Goal: Task Accomplishment & Management: Manage account settings

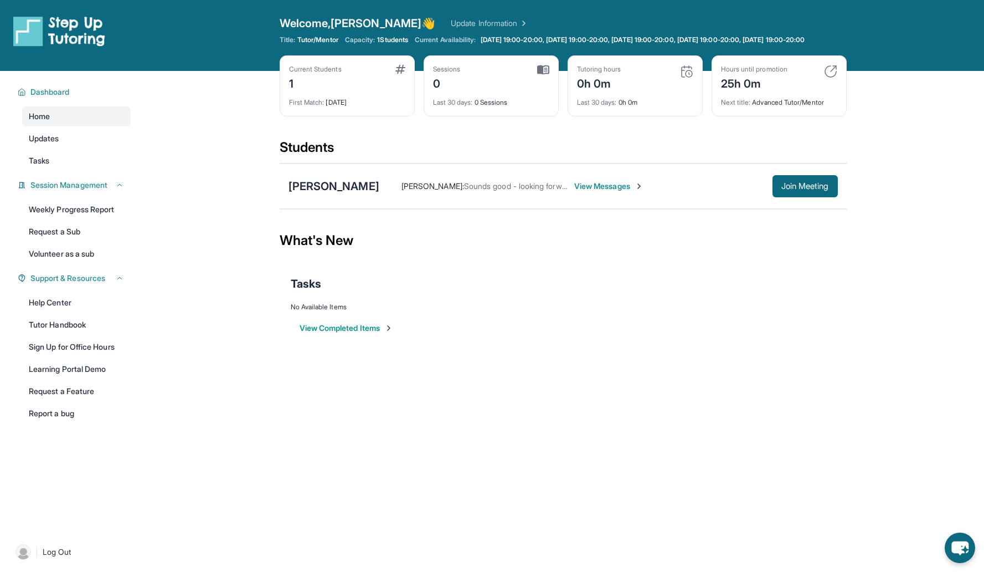
click at [440, 400] on div "Open sidebar Welcome, Elliot 👋 Update Information Title: Tutor/Mentor Capacity:…" at bounding box center [492, 286] width 984 height 572
click at [342, 194] on div "Tiancheng Zhu" at bounding box center [334, 186] width 91 height 16
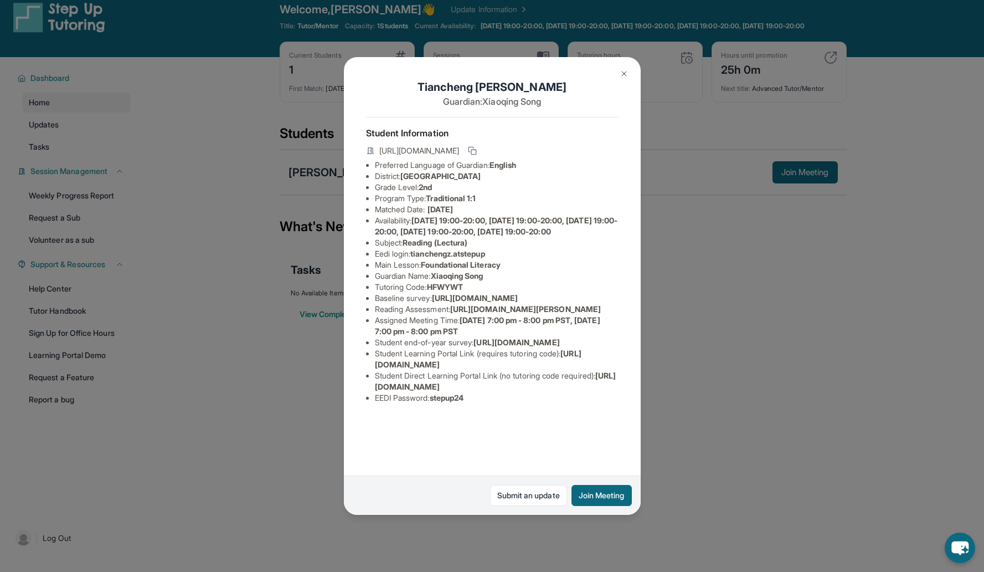
scroll to position [18, 0]
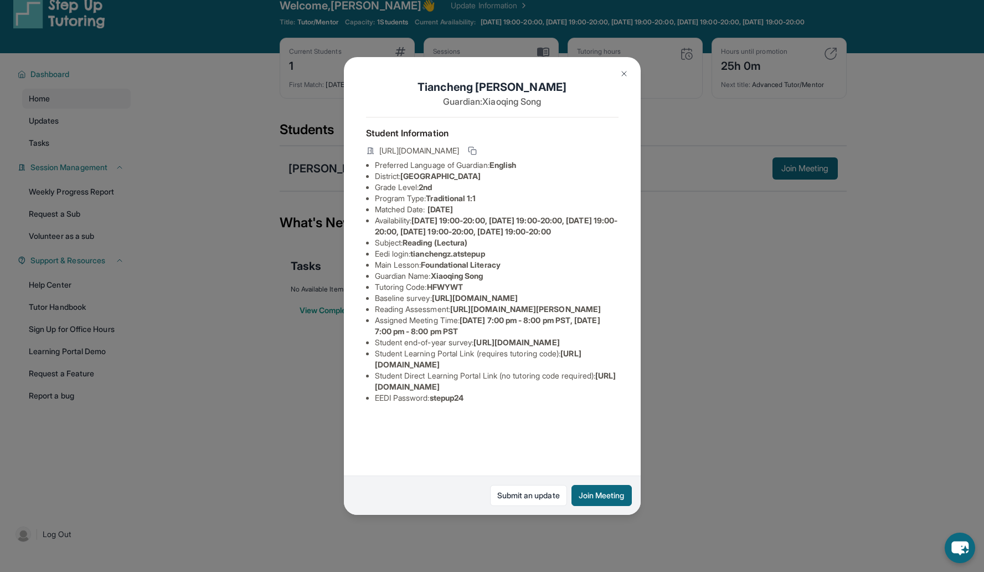
drag, startPoint x: 612, startPoint y: 316, endPoint x: 453, endPoint y: 292, distance: 160.2
click at [453, 292] on div "Tiancheng Zhu Guardian: Xiaoqing Song Student Information https://student-porta…" at bounding box center [492, 286] width 297 height 458
copy span "https://yvyn1kit.paperform.co?id=2025-s12778&name=Tiancheng%20Zhu&grade=2nd&win…"
click at [513, 344] on li "Student end-of-year survey : https://airtable.com/apprlfn8WjpjBUn2G/shrlTUKpjWE…" at bounding box center [497, 342] width 244 height 11
click at [700, 392] on div "Tiancheng Zhu Guardian: Xiaoqing Song Student Information https://student-porta…" at bounding box center [492, 286] width 984 height 572
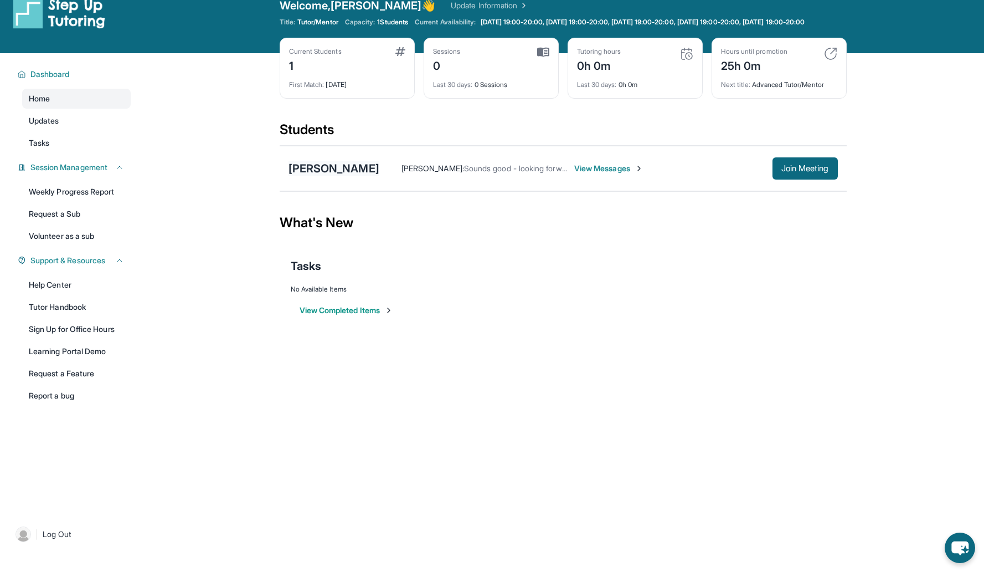
click at [361, 176] on div "Tiancheng Zhu" at bounding box center [334, 169] width 91 height 16
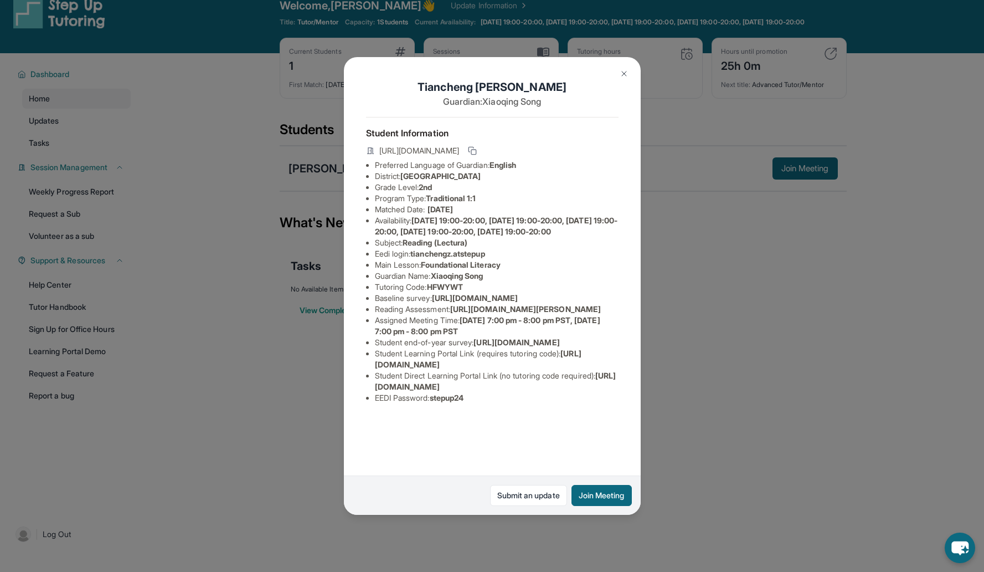
scroll to position [0, 0]
click at [477, 153] on icon at bounding box center [472, 150] width 9 height 9
click at [618, 72] on button at bounding box center [624, 74] width 22 height 22
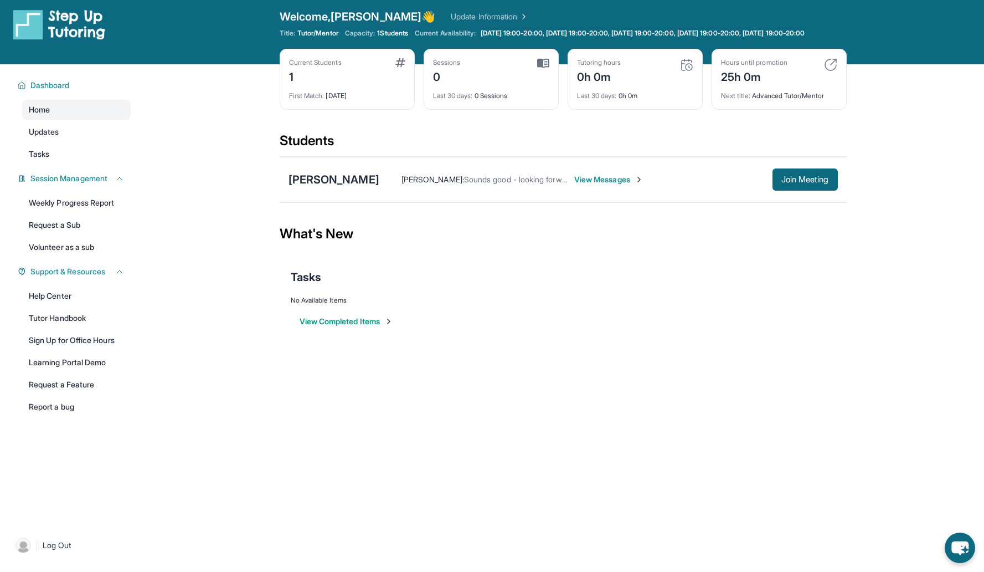
scroll to position [6, 0]
click at [709, 296] on div "Tasks" at bounding box center [563, 278] width 545 height 38
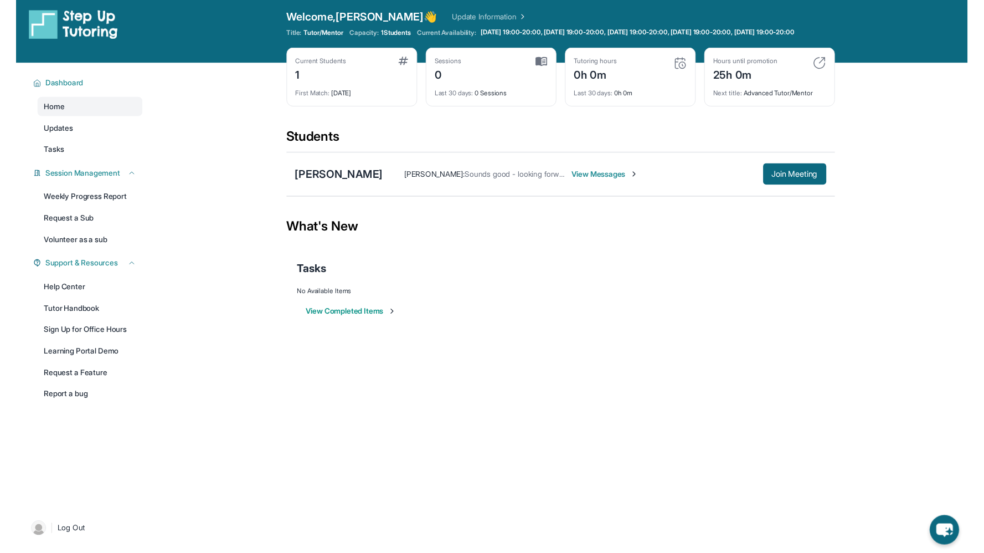
scroll to position [0, 0]
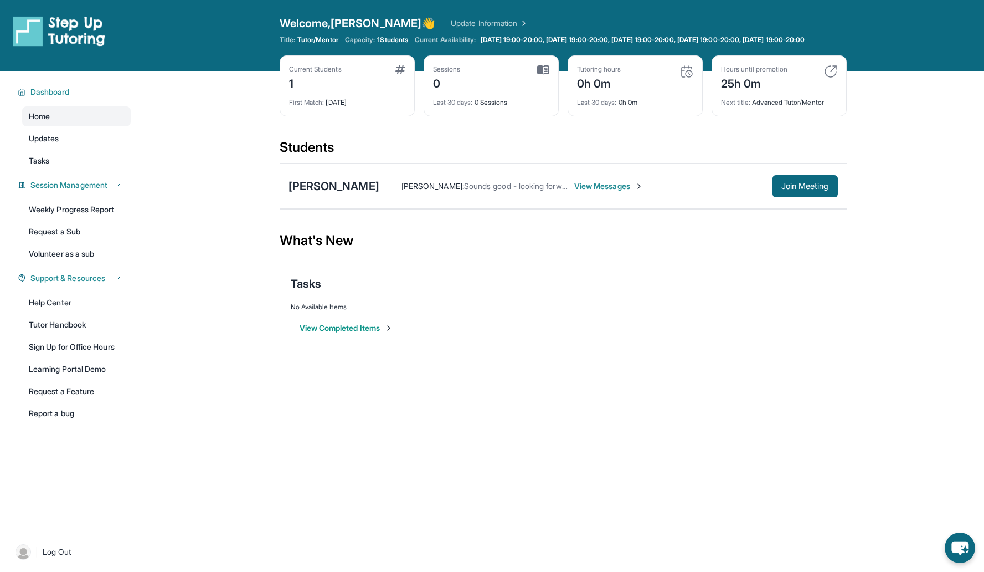
click at [660, 311] on div "No Available Items" at bounding box center [563, 306] width 545 height 9
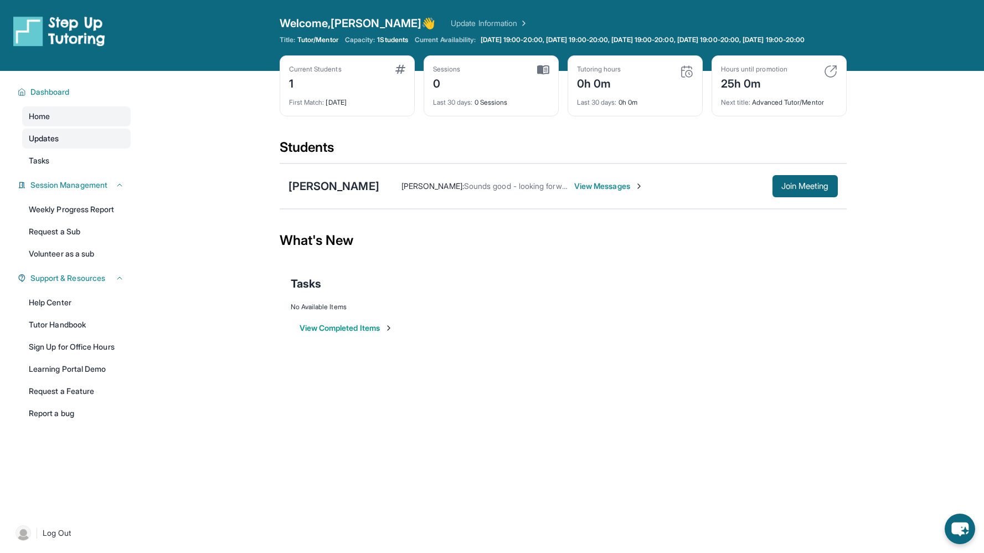
click at [79, 148] on link "Updates" at bounding box center [76, 139] width 109 height 20
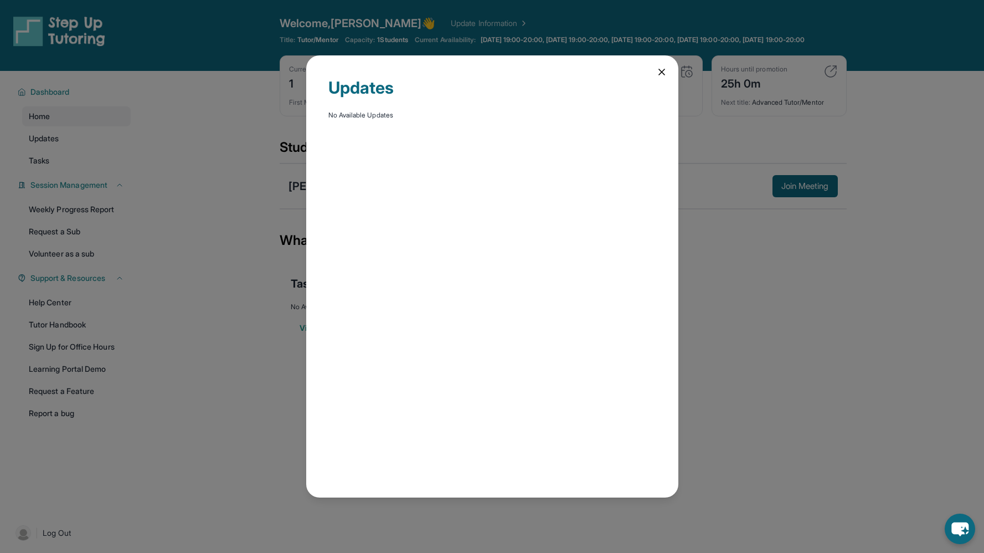
click at [661, 73] on icon at bounding box center [661, 71] width 11 height 11
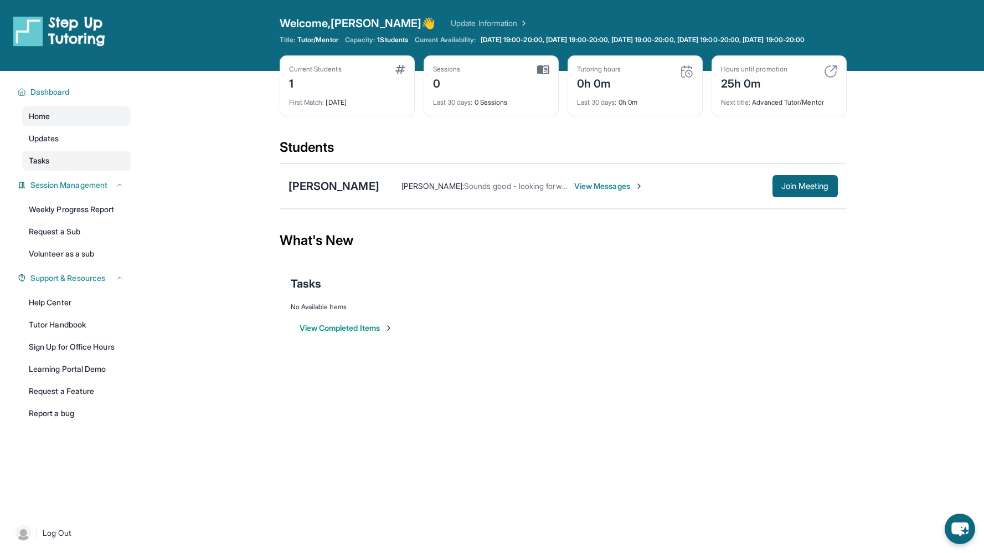
click at [58, 171] on link "Tasks" at bounding box center [76, 161] width 109 height 20
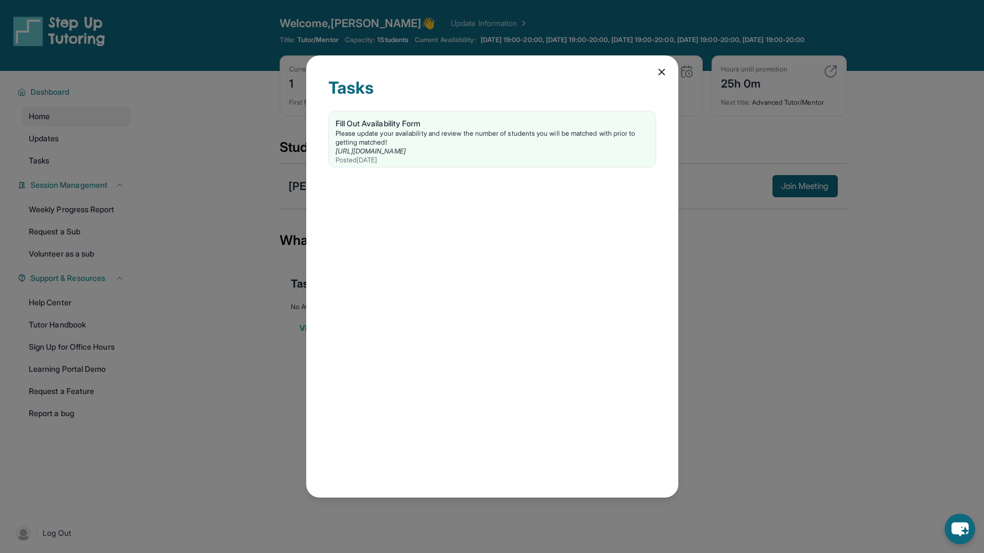
click at [661, 74] on icon at bounding box center [661, 71] width 11 height 11
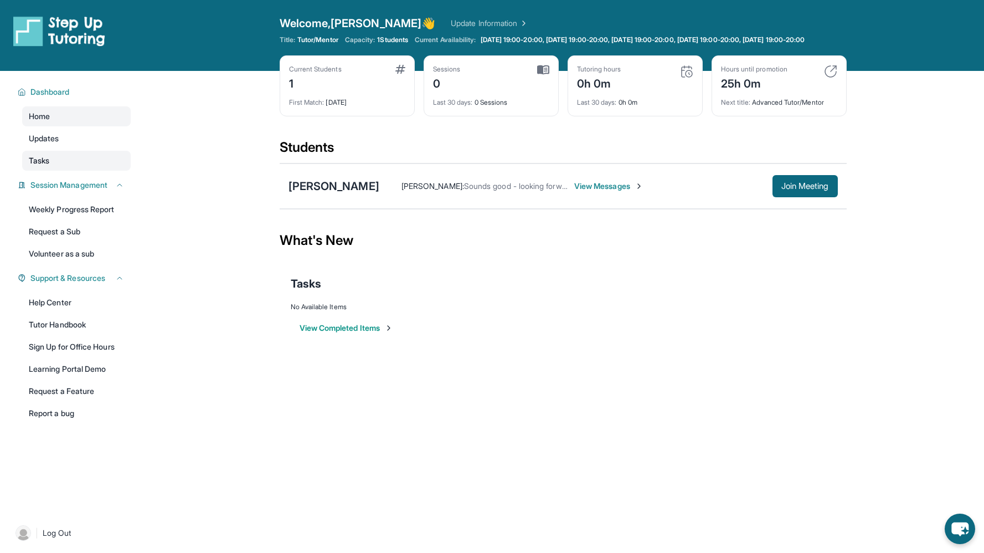
click at [49, 166] on span "Tasks" at bounding box center [39, 160] width 20 height 11
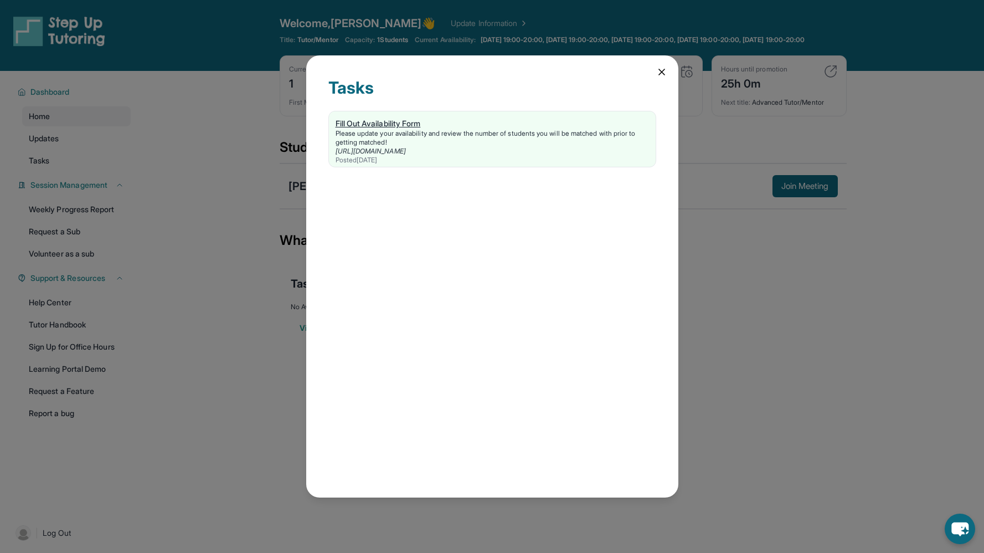
click at [397, 129] on div "Please update your availability and review the number of students you will be m…" at bounding box center [493, 138] width 314 height 18
click at [661, 71] on icon at bounding box center [662, 72] width 6 height 6
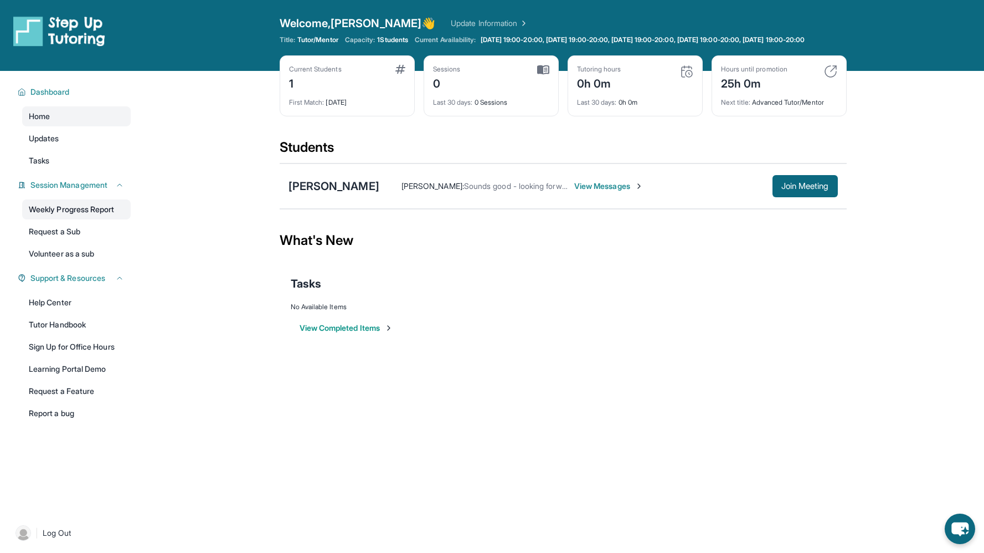
click at [90, 217] on link "Weekly Progress Report" at bounding box center [76, 209] width 109 height 20
click at [579, 192] on span "View Messages" at bounding box center [608, 186] width 69 height 11
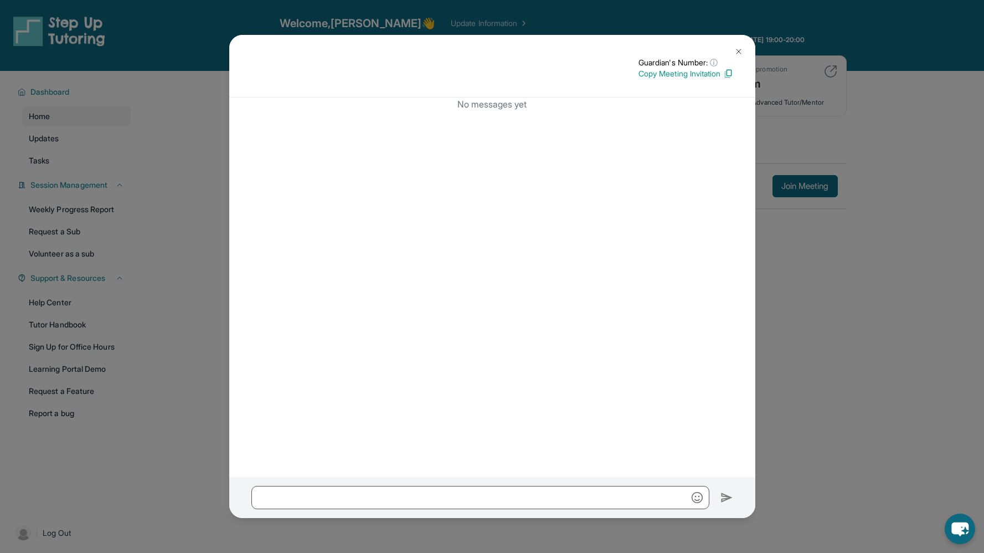
click at [742, 49] on img at bounding box center [739, 51] width 9 height 9
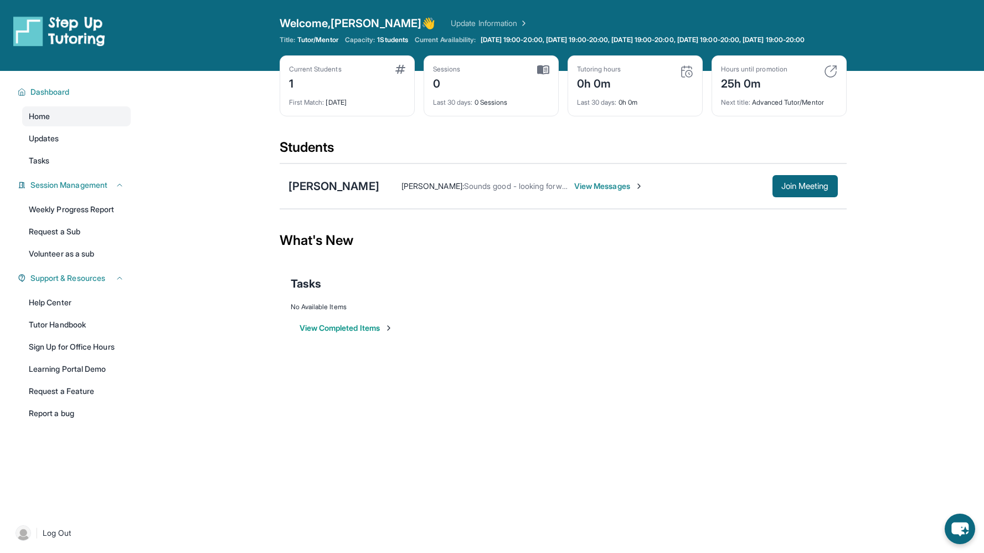
click at [487, 191] on span "Sounds good - looking forward to the same!" at bounding box center [541, 185] width 155 height 9
click at [418, 191] on span "Elliot Goldberg :" at bounding box center [433, 185] width 63 height 9
